Goal: Information Seeking & Learning: Check status

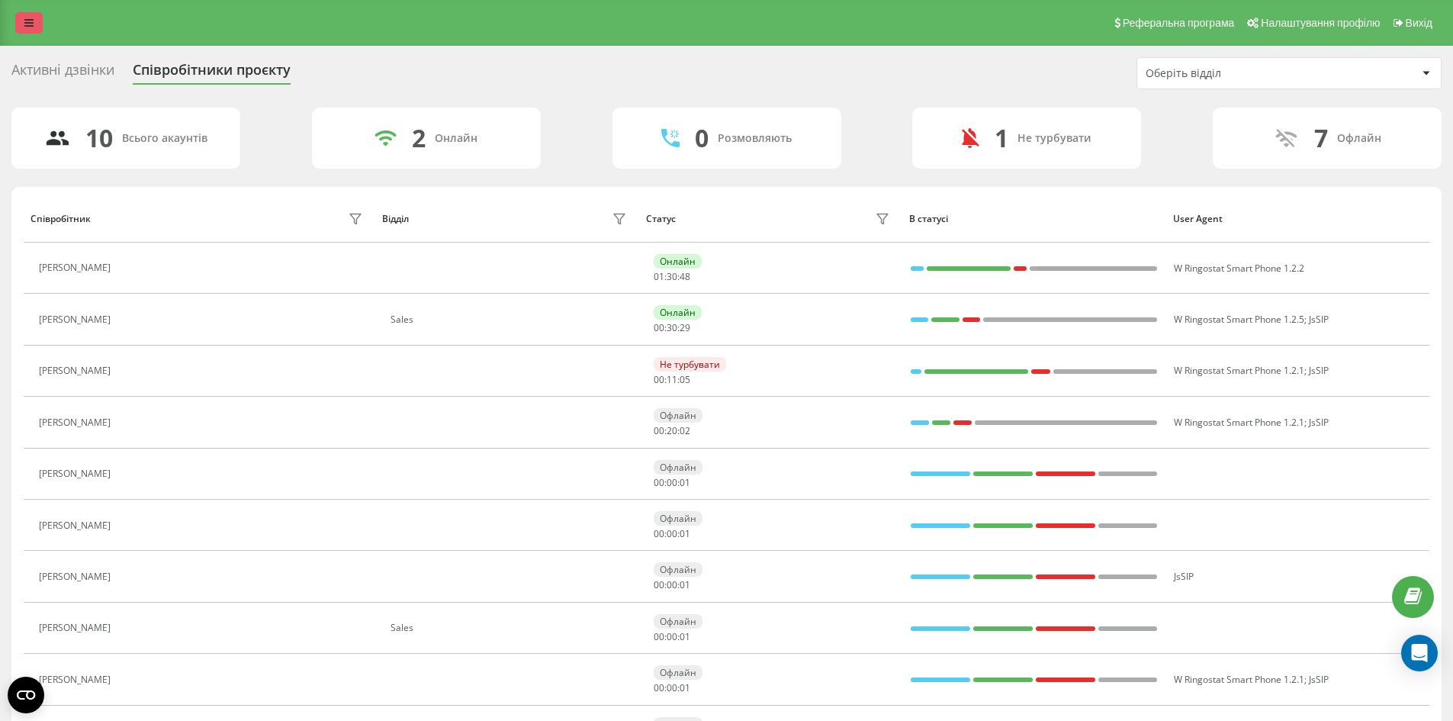
click at [31, 18] on icon at bounding box center [28, 23] width 9 height 11
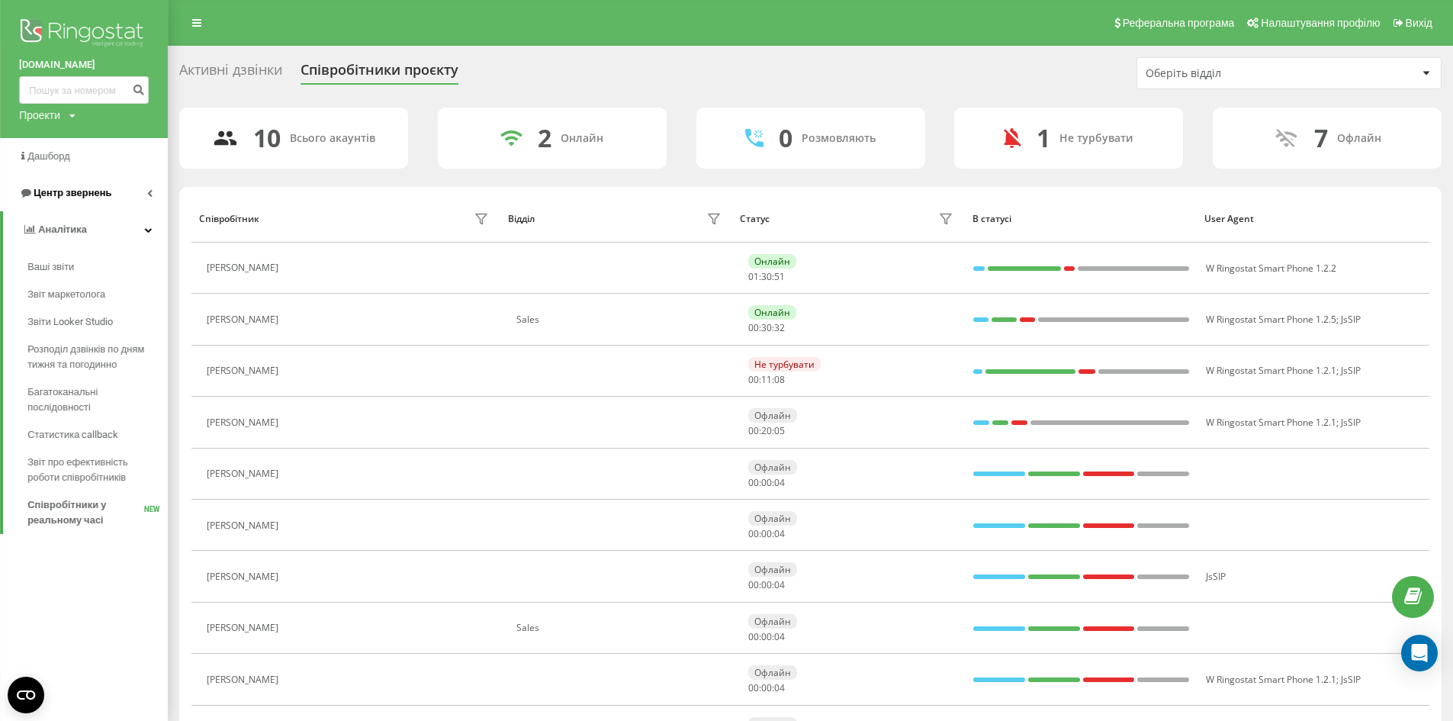
click at [69, 195] on span "Центр звернень" at bounding box center [73, 192] width 78 height 11
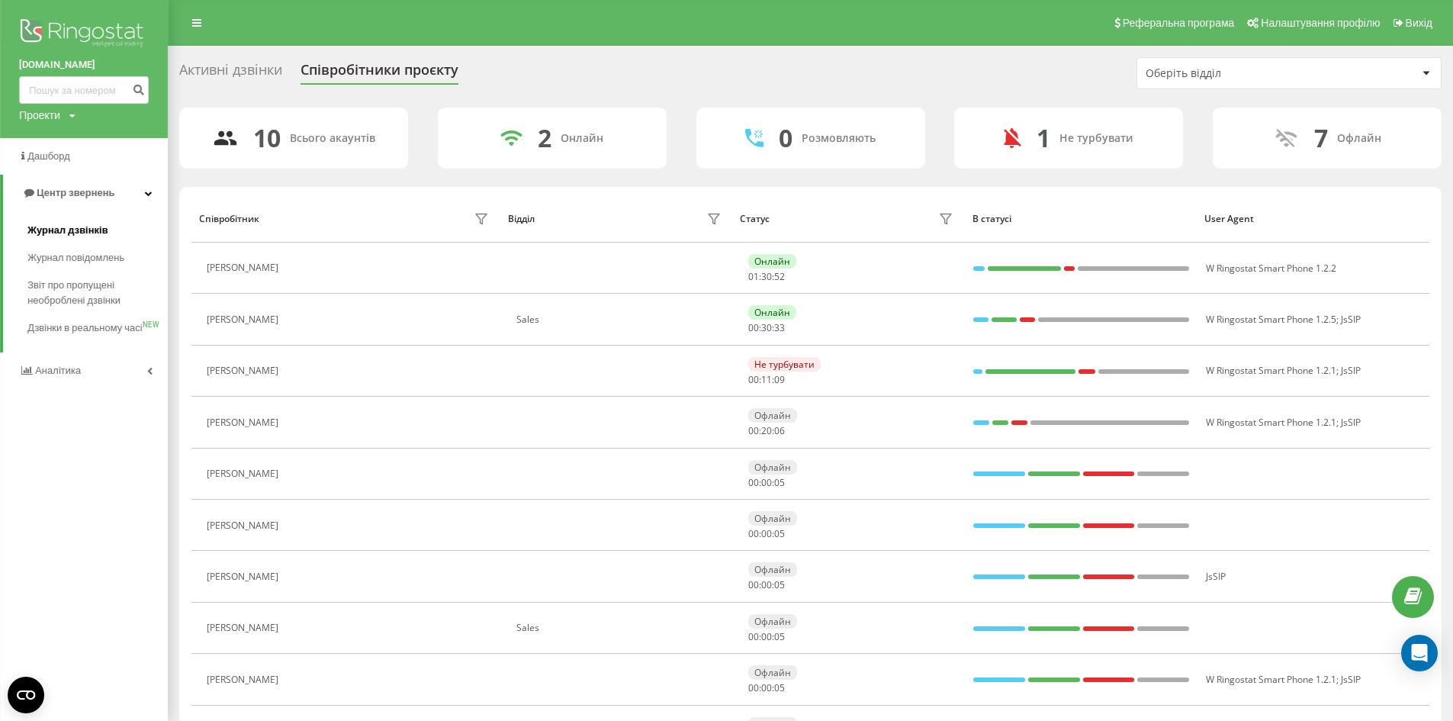
click at [80, 234] on span "Журнал дзвінків" at bounding box center [67, 230] width 81 height 15
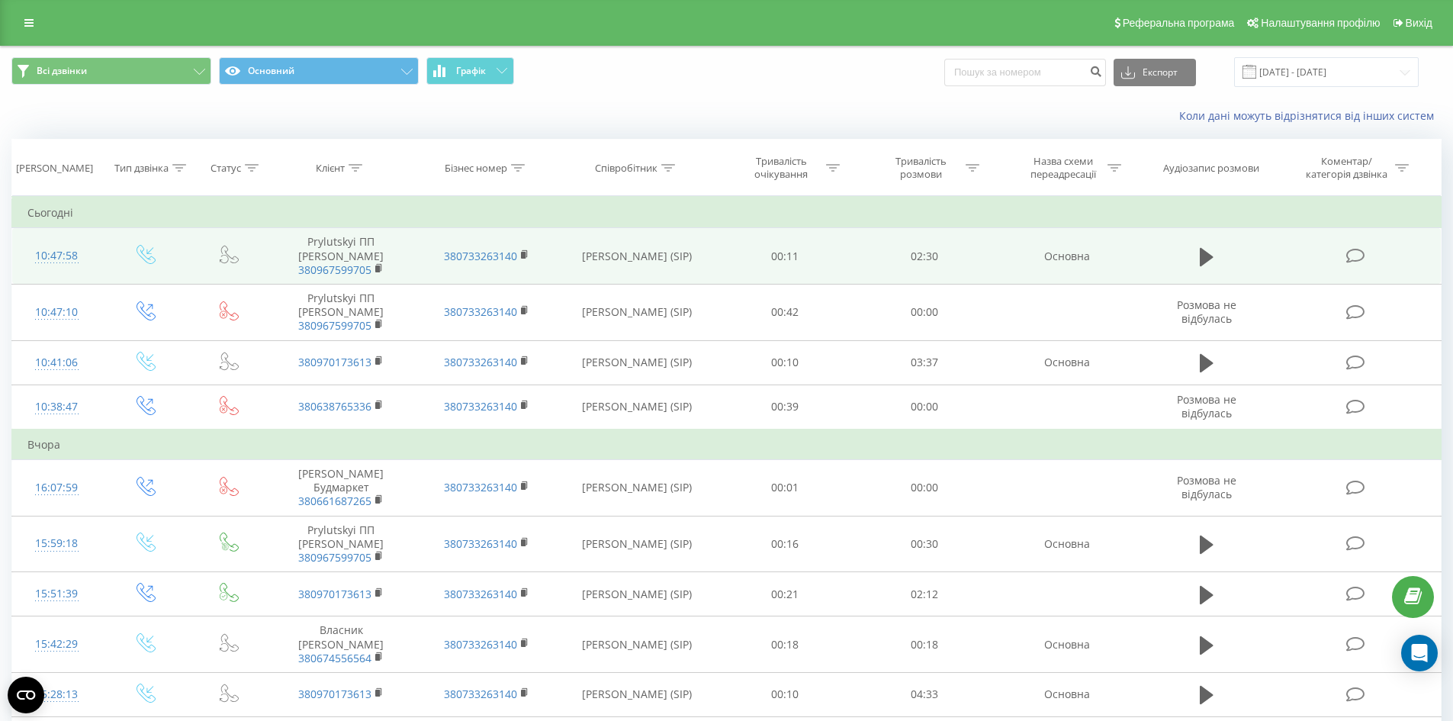
click at [519, 256] on td "380733263140" at bounding box center [485, 256] width 145 height 56
click at [521, 256] on icon at bounding box center [525, 254] width 8 height 11
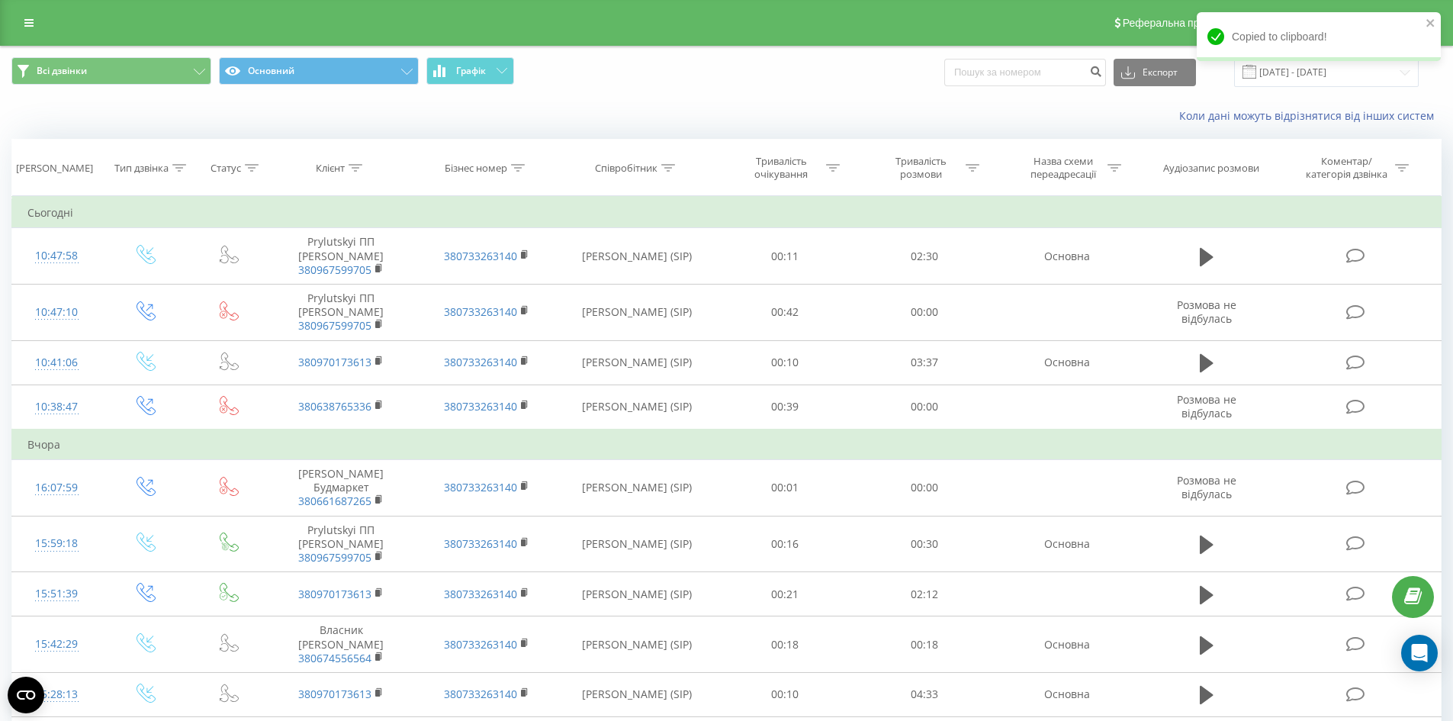
drag, startPoint x: 24, startPoint y: 16, endPoint x: 82, endPoint y: 42, distance: 63.5
click at [24, 16] on link at bounding box center [28, 22] width 27 height 21
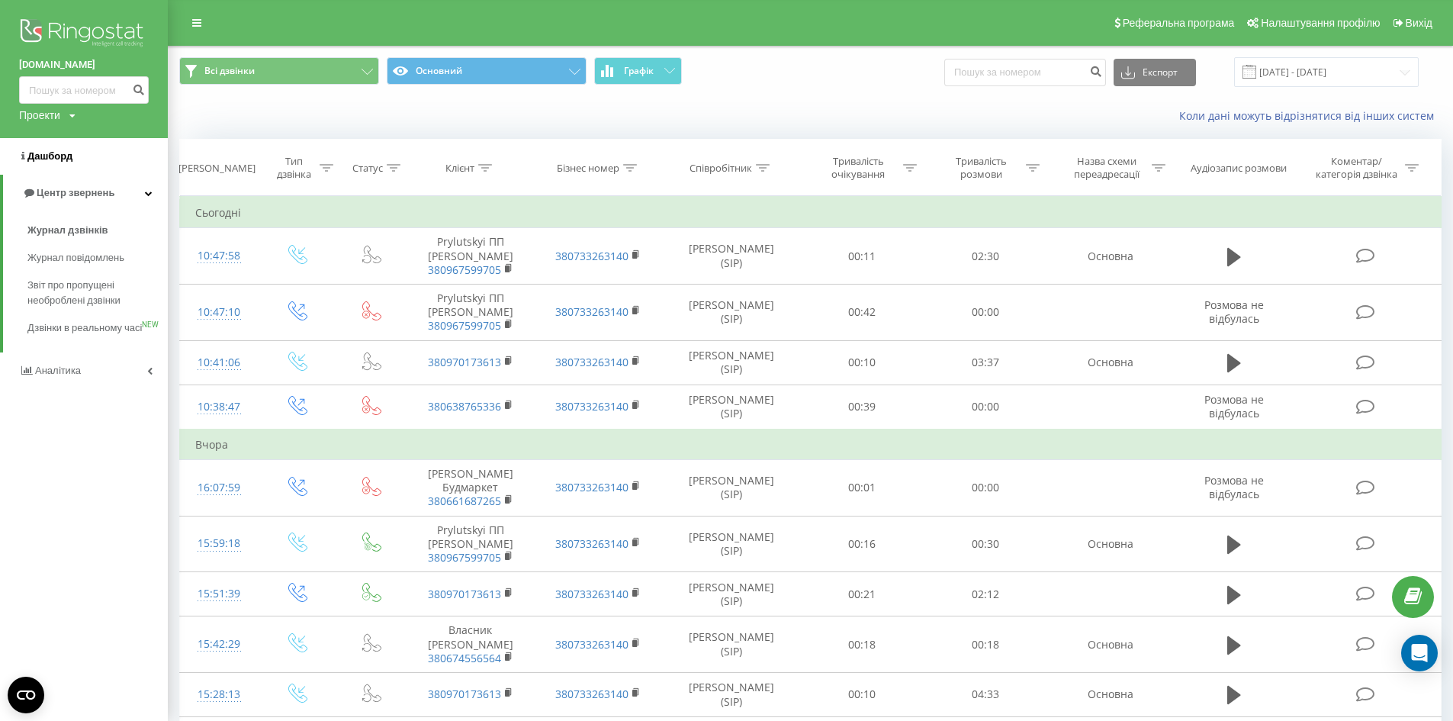
click at [43, 155] on span "Дашборд" at bounding box center [49, 155] width 45 height 11
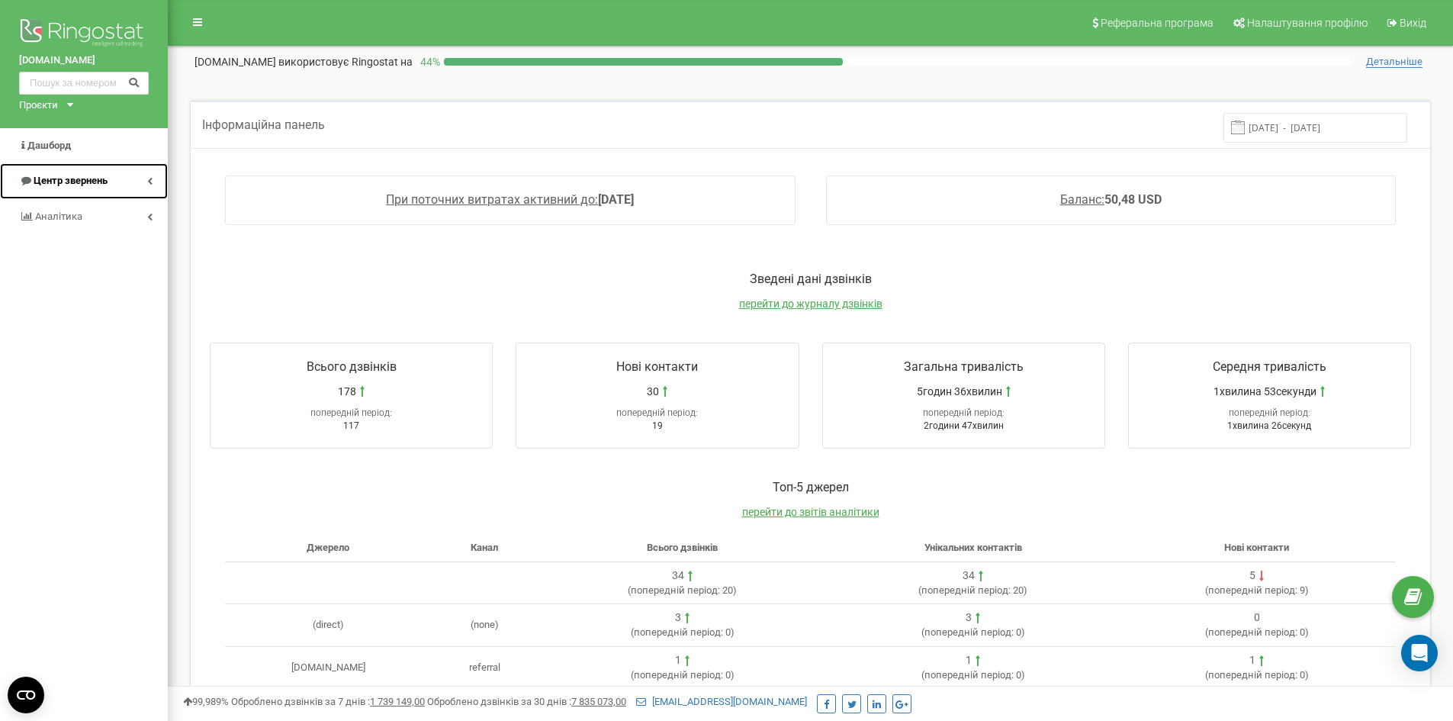
click at [48, 181] on span "Центр звернень" at bounding box center [71, 180] width 74 height 11
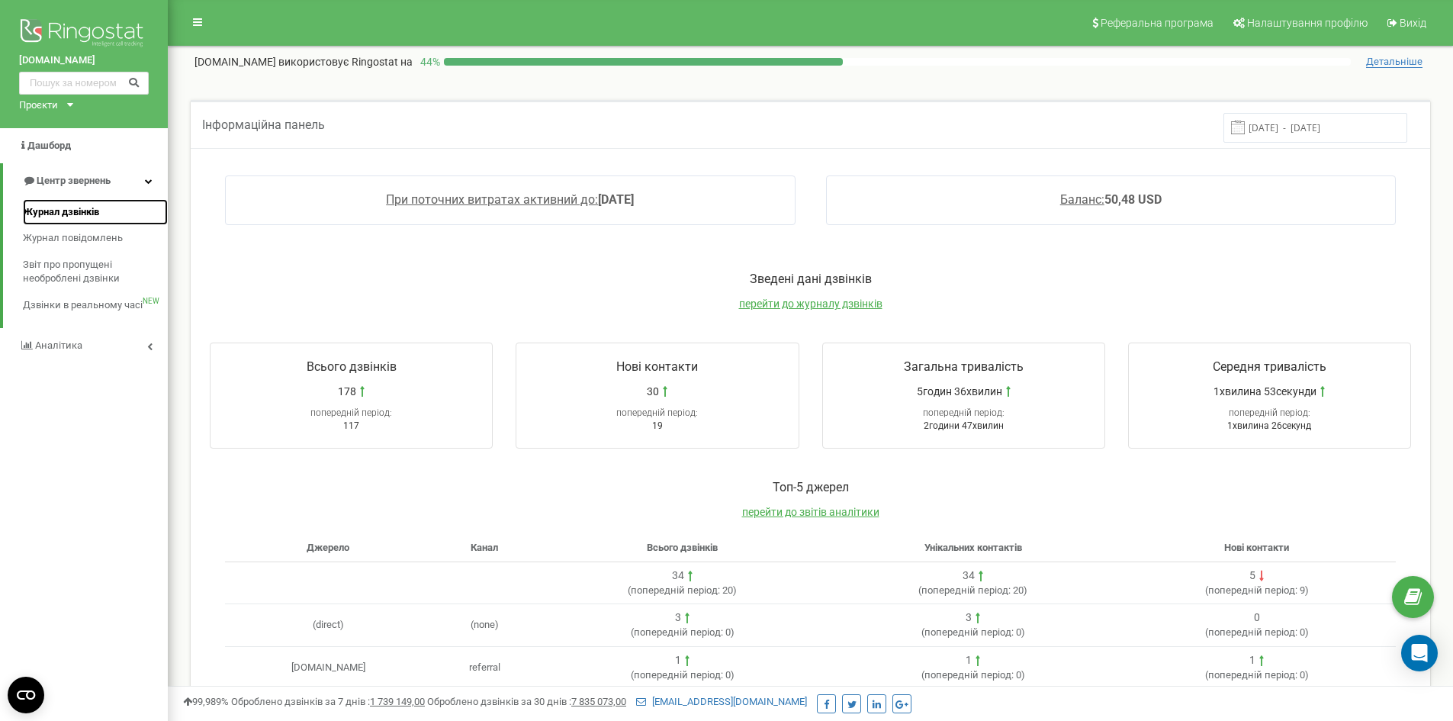
click at [75, 212] on span "Журнал дзвінків" at bounding box center [61, 212] width 76 height 14
click at [67, 239] on span "Журнал повідомлень" at bounding box center [72, 238] width 98 height 14
click at [59, 267] on span "Звіт про пропущені необроблені дзвінки" at bounding box center [91, 272] width 137 height 28
